Goal: Navigation & Orientation: Find specific page/section

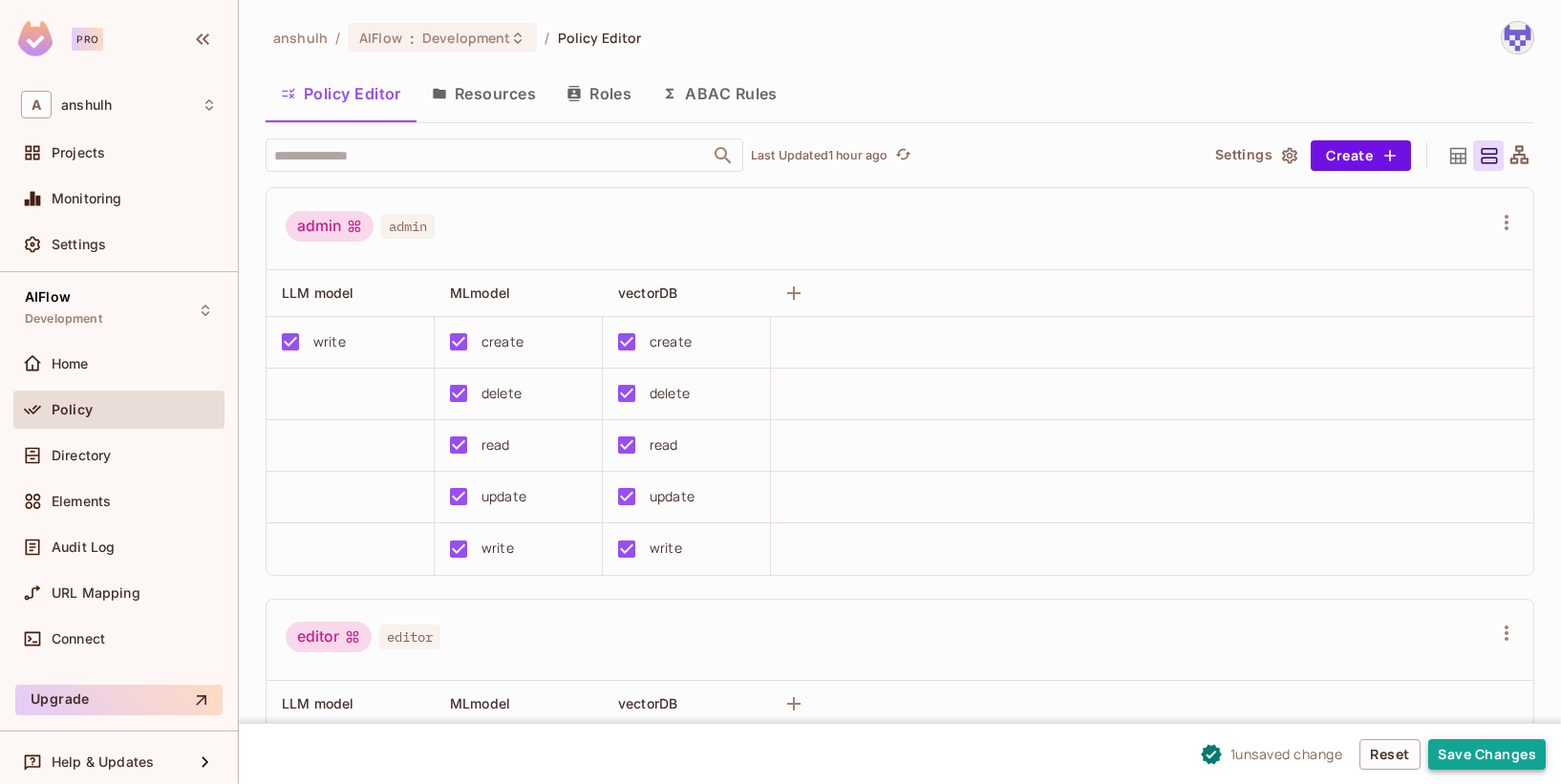
click at [1454, 743] on button "Save Changes" at bounding box center [1487, 754] width 117 height 31
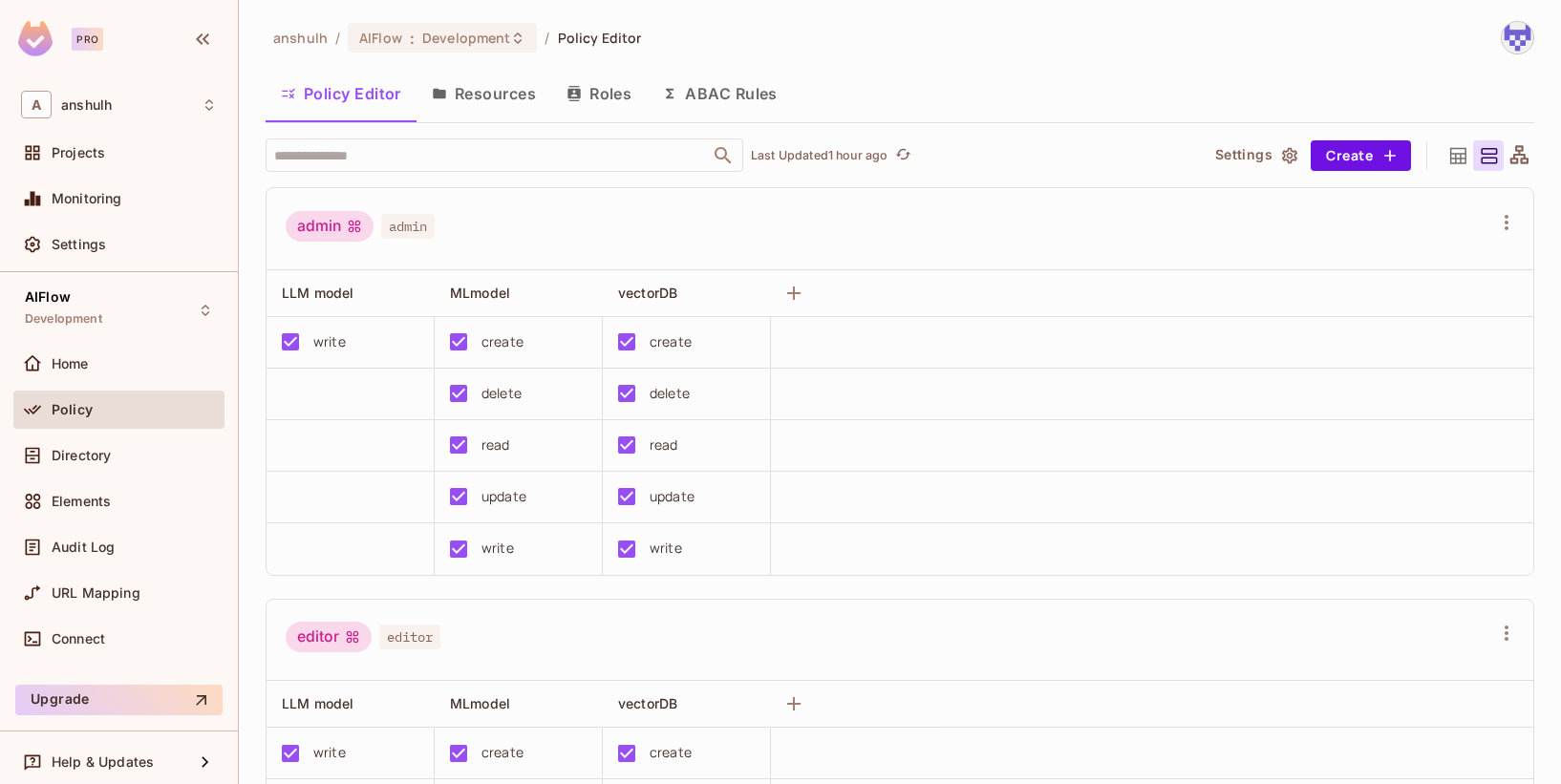
click at [591, 94] on button "Roles" at bounding box center [599, 94] width 96 height 48
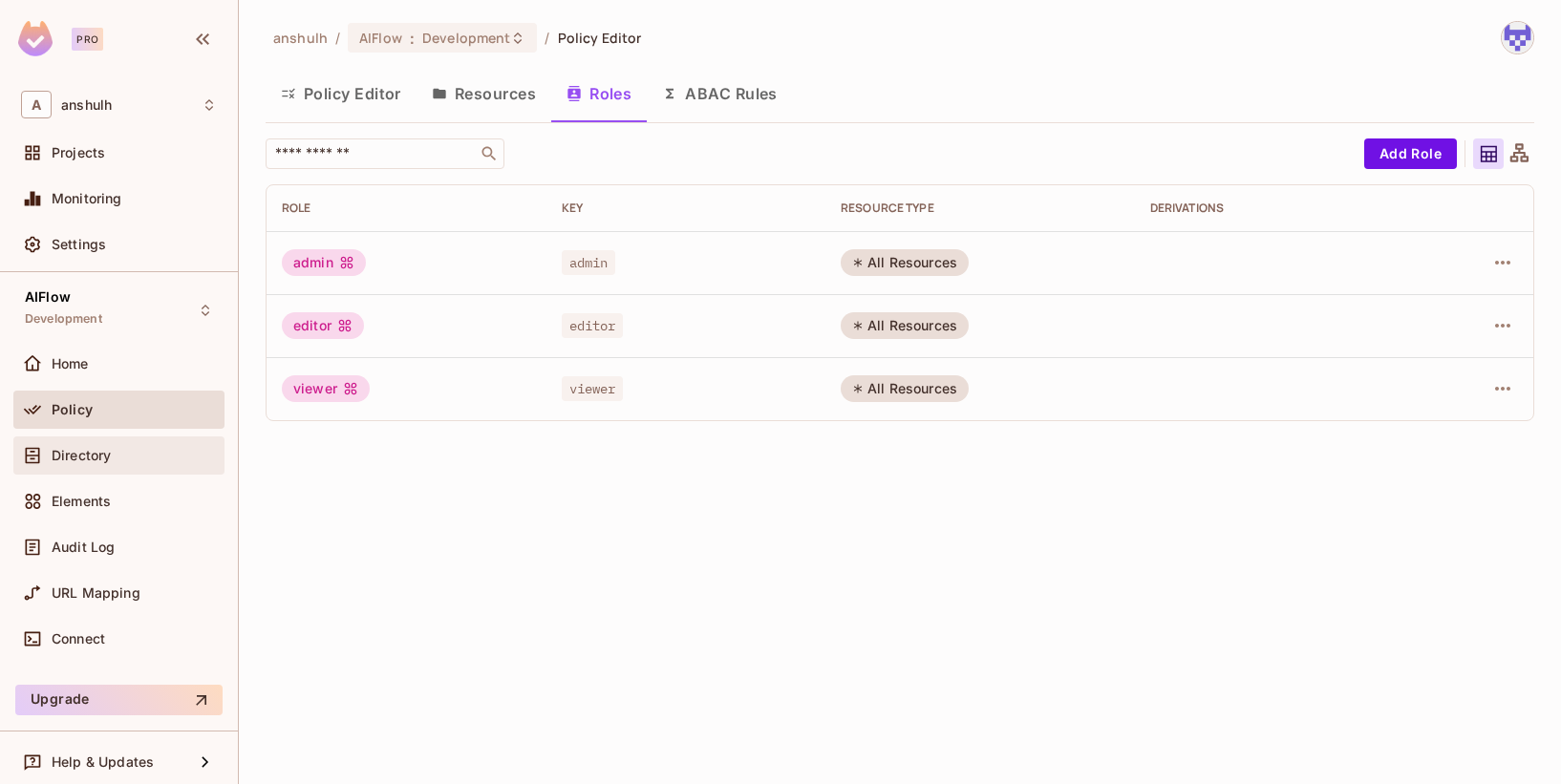
click at [100, 466] on div "Directory" at bounding box center [119, 456] width 196 height 23
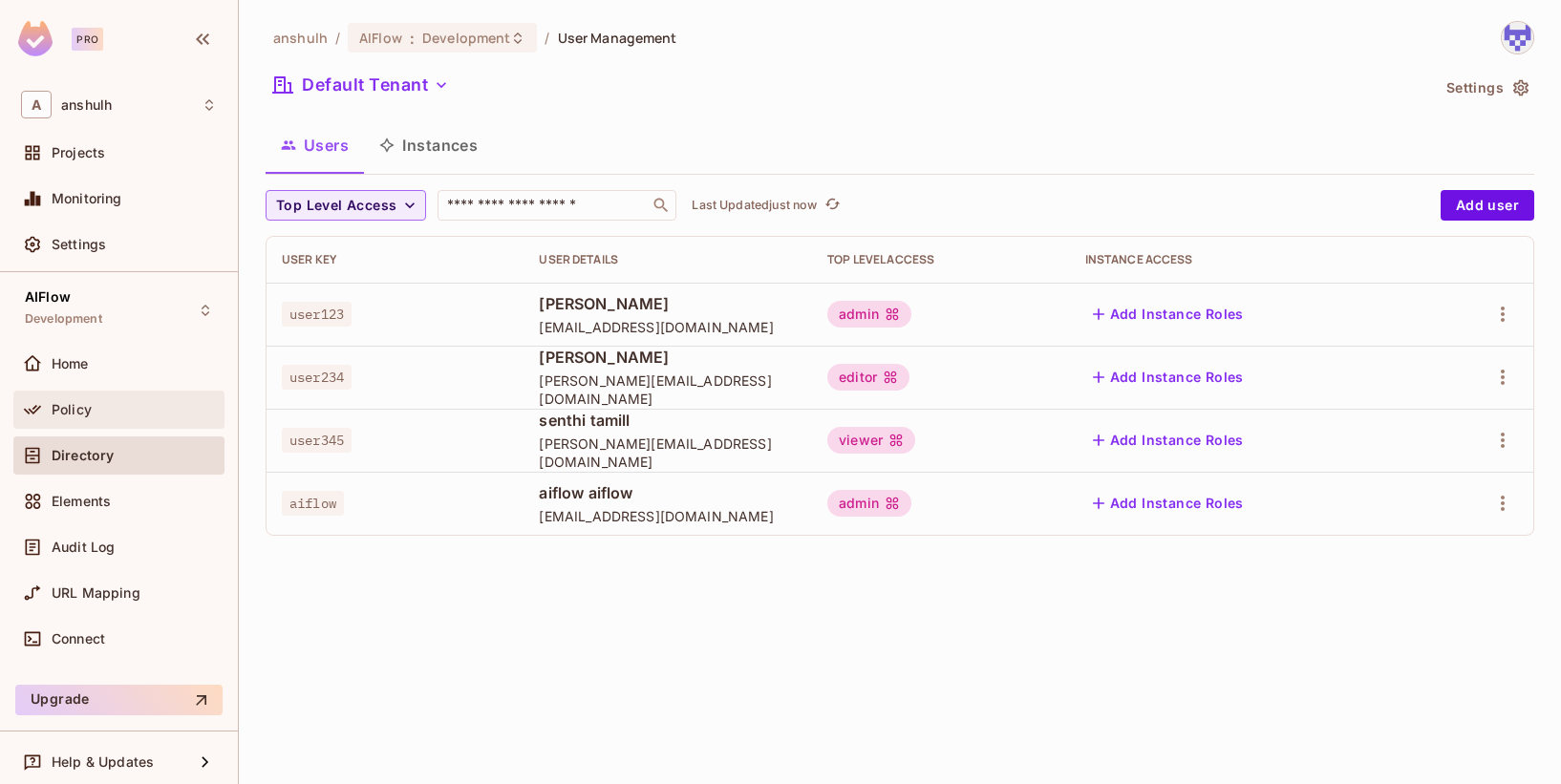
click at [102, 402] on div "Policy" at bounding box center [134, 410] width 165 height 15
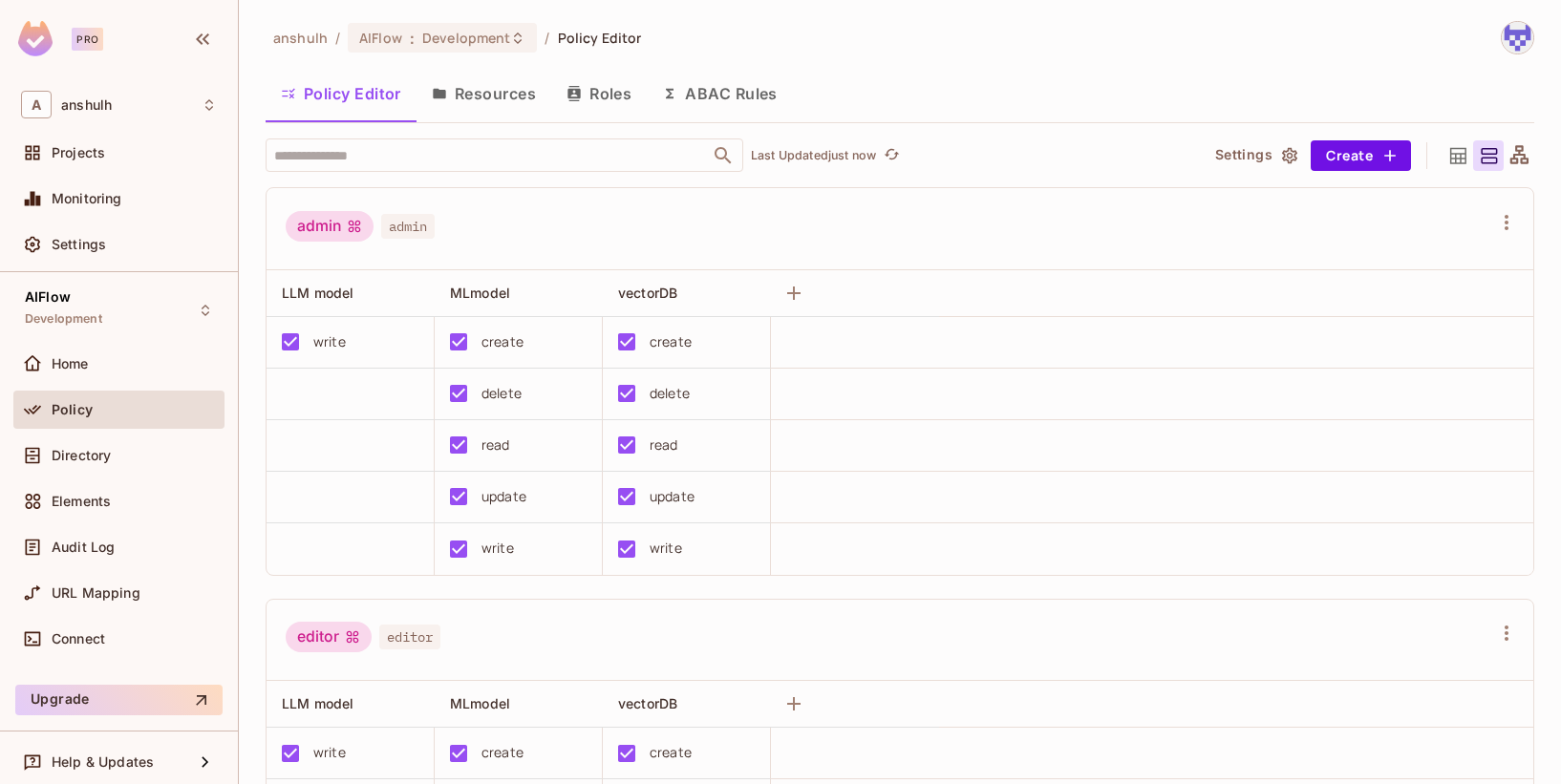
click at [751, 101] on button "ABAC Rules" at bounding box center [720, 94] width 146 height 48
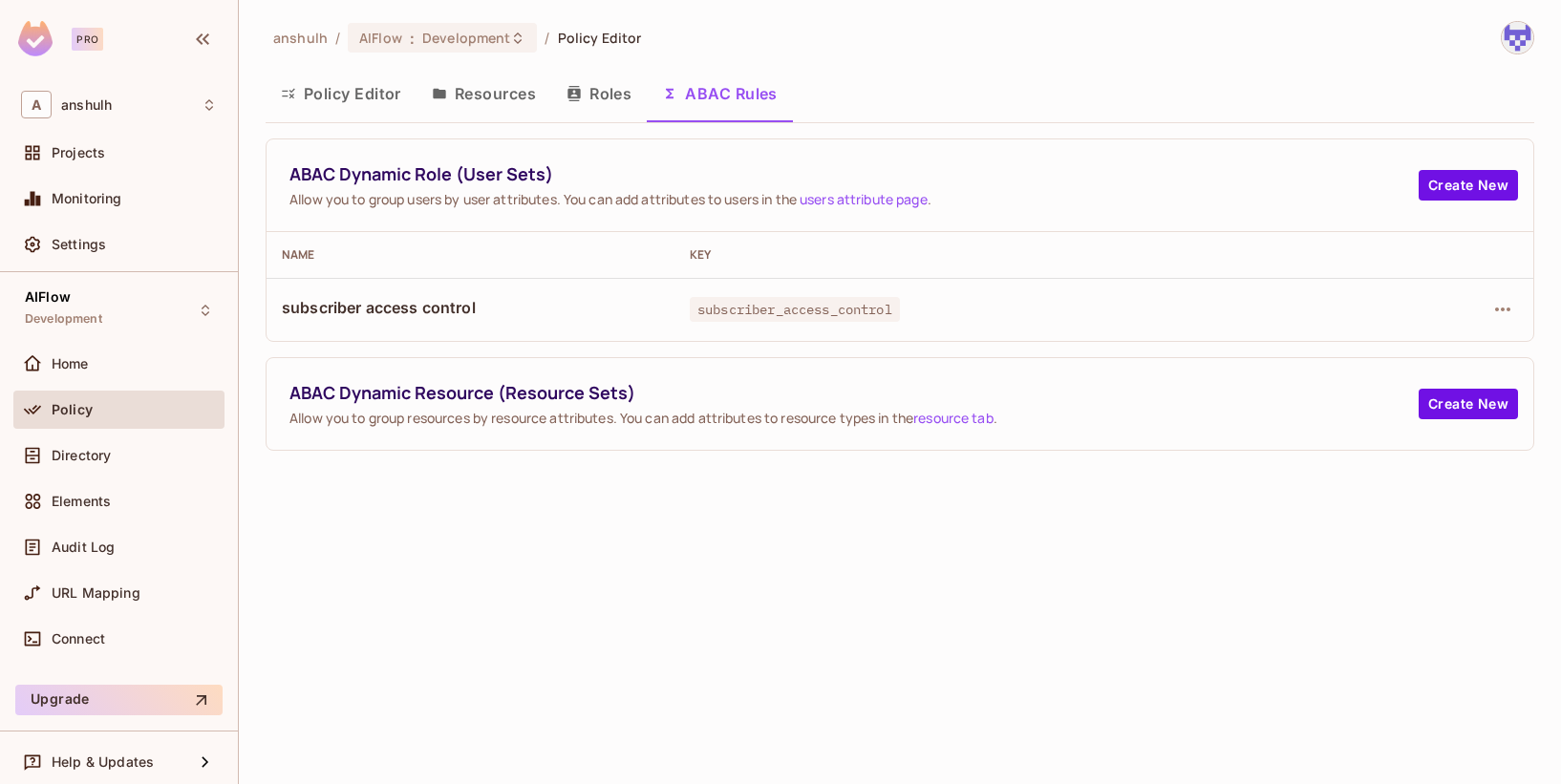
click at [836, 195] on link "users attribute page" at bounding box center [863, 199] width 128 height 18
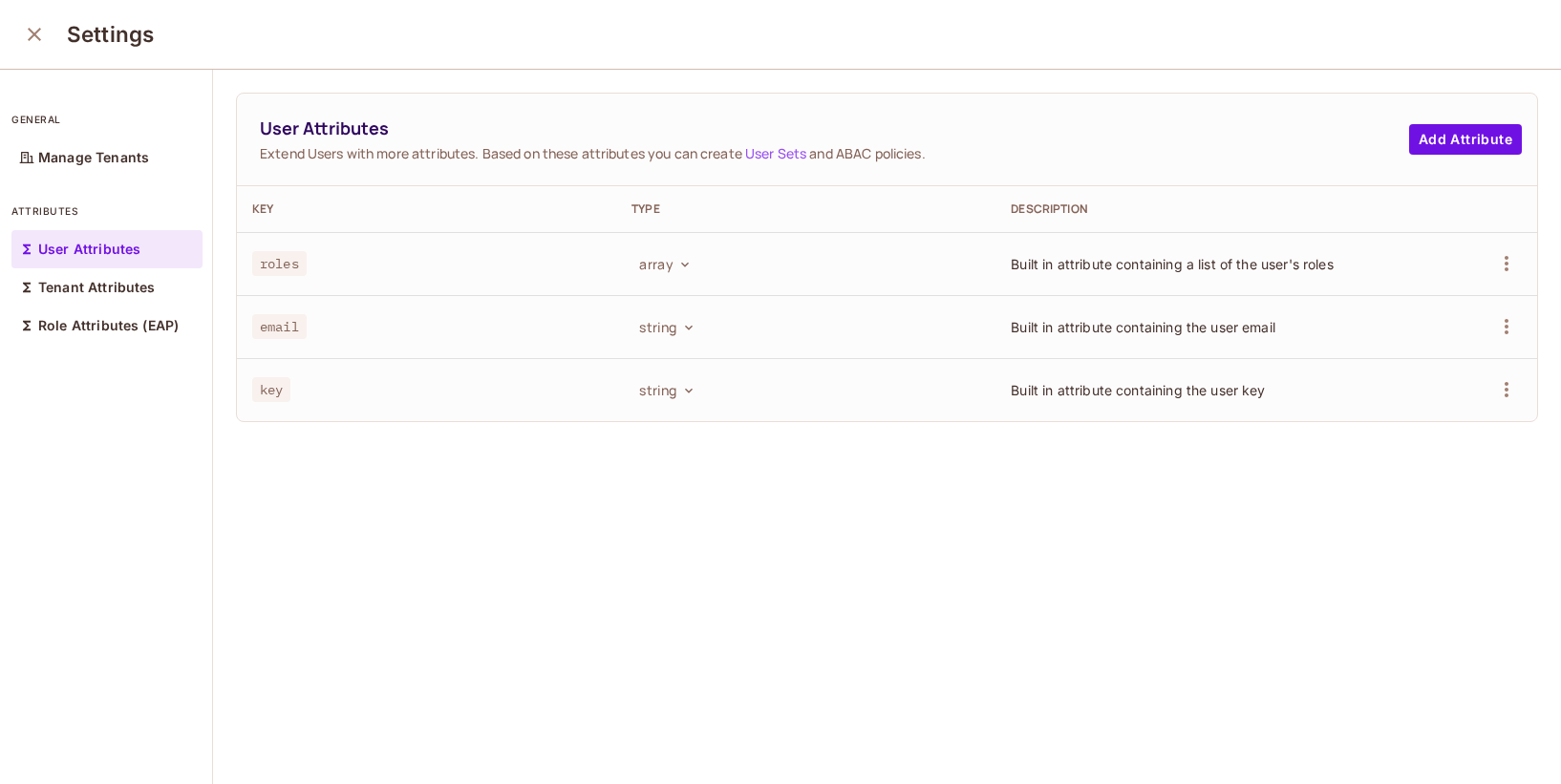
click at [37, 44] on icon "close" at bounding box center [35, 35] width 23 height 23
